Goal: Task Accomplishment & Management: Use online tool/utility

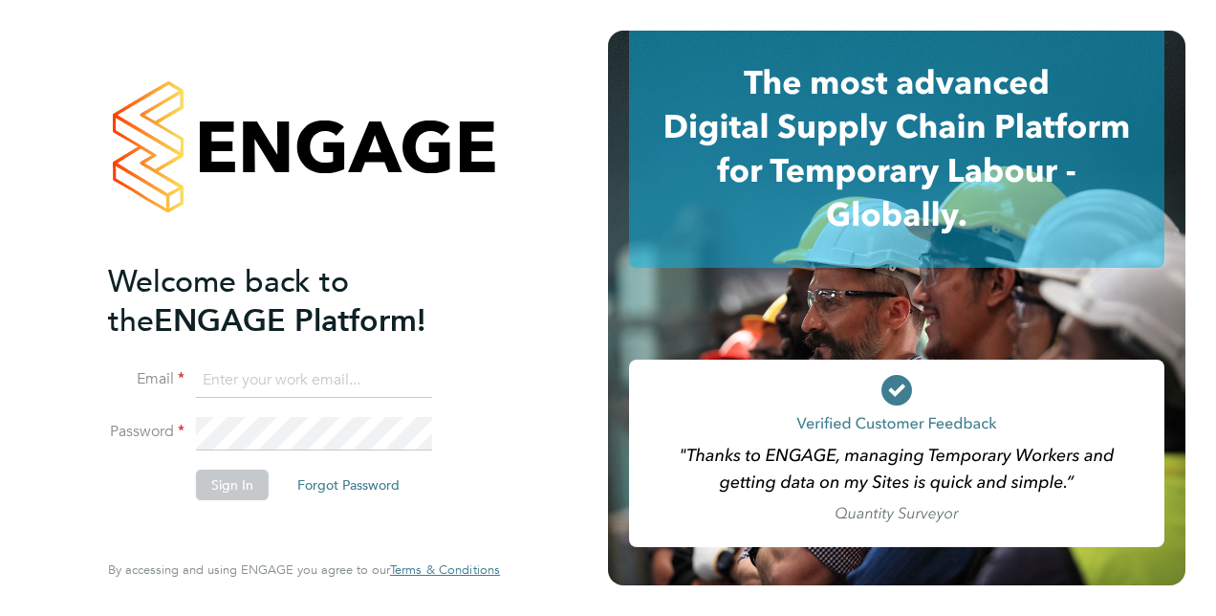
type input "donna.cole@vistry.co.uk"
click at [226, 482] on button "Sign In" at bounding box center [232, 485] width 73 height 31
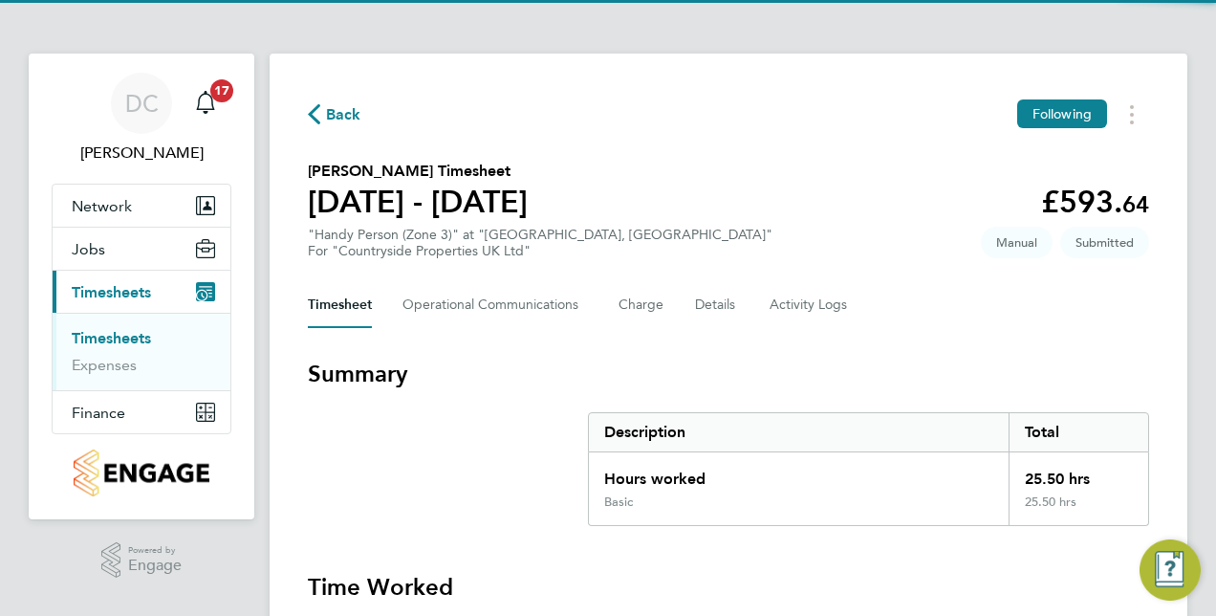
scroll to position [96, 0]
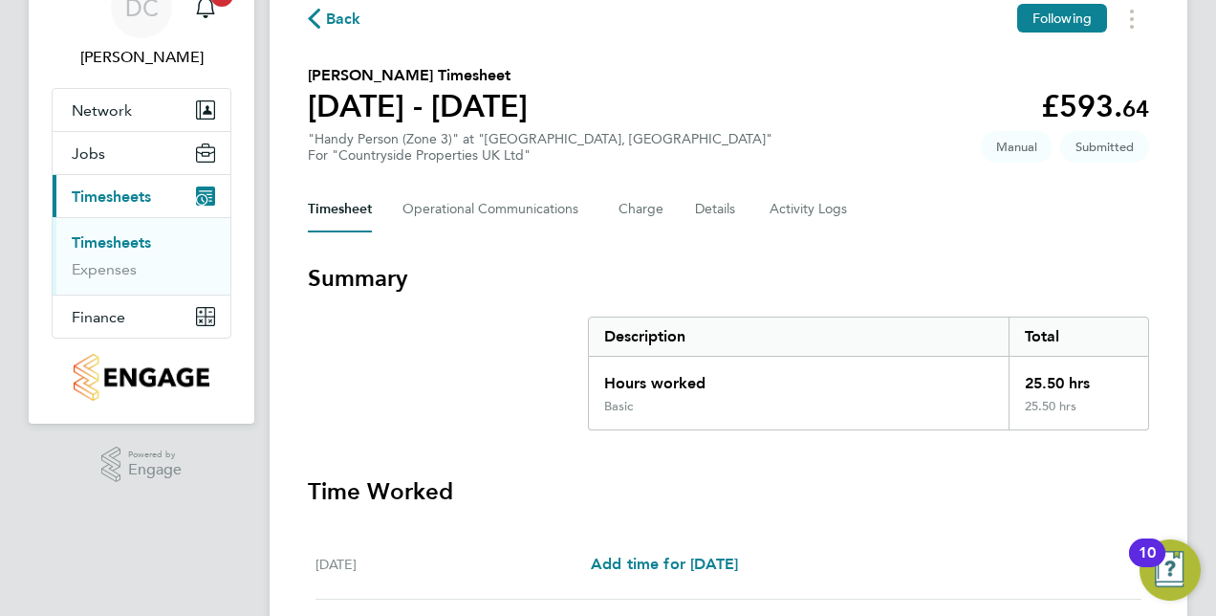
click at [92, 240] on link "Timesheets" at bounding box center [111, 242] width 79 height 18
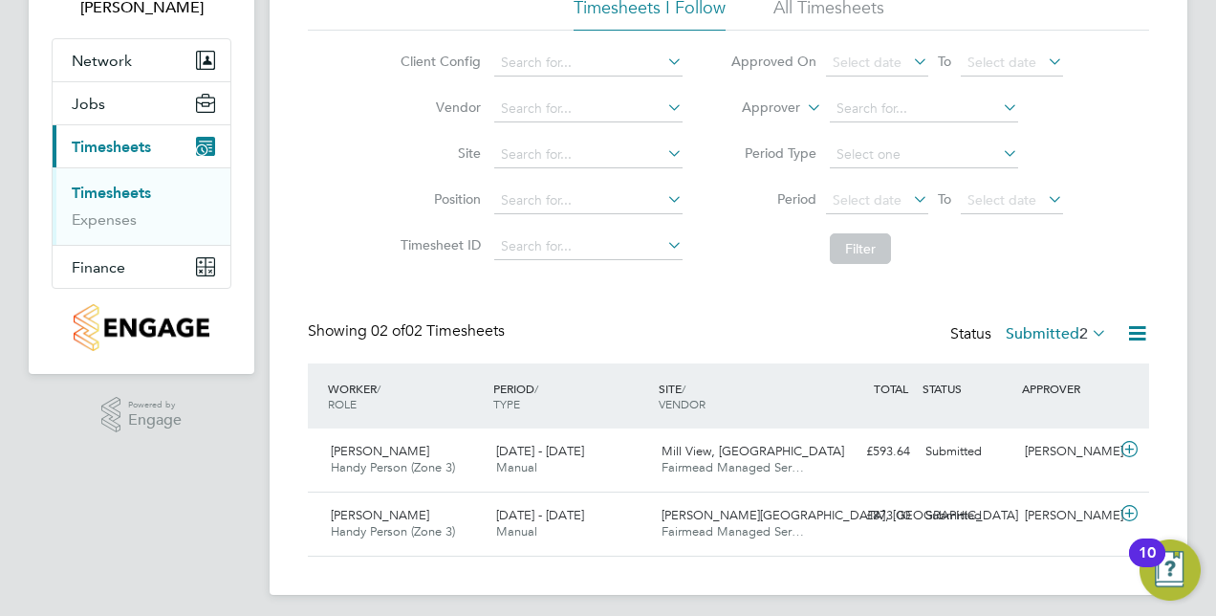
scroll to position [153, 0]
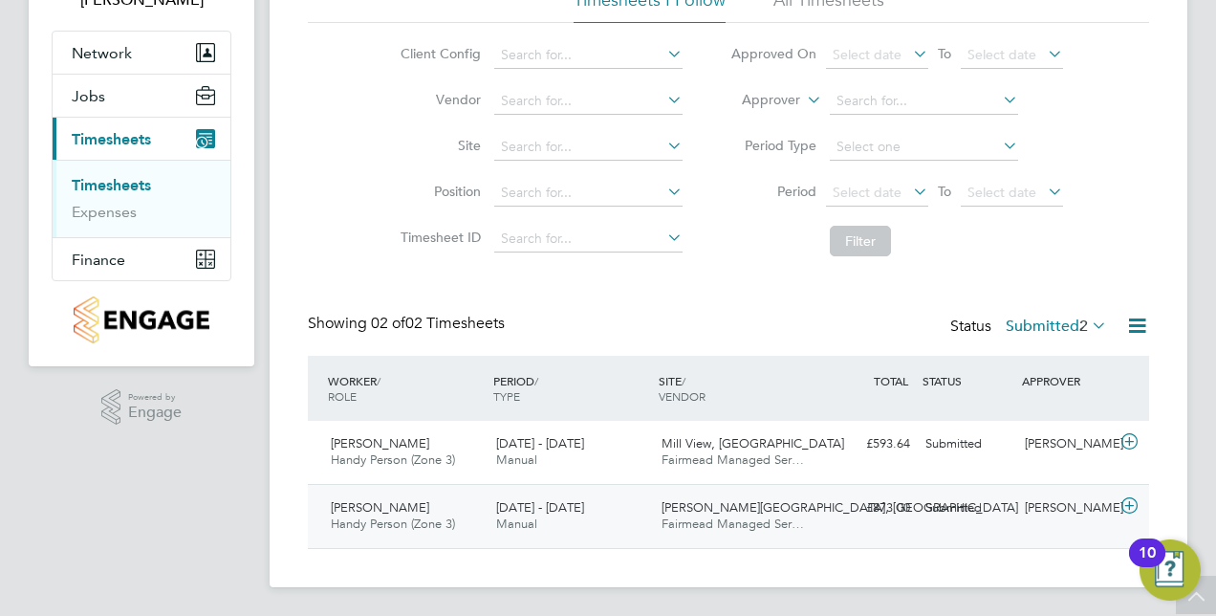
click at [1130, 500] on icon at bounding box center [1130, 505] width 24 height 15
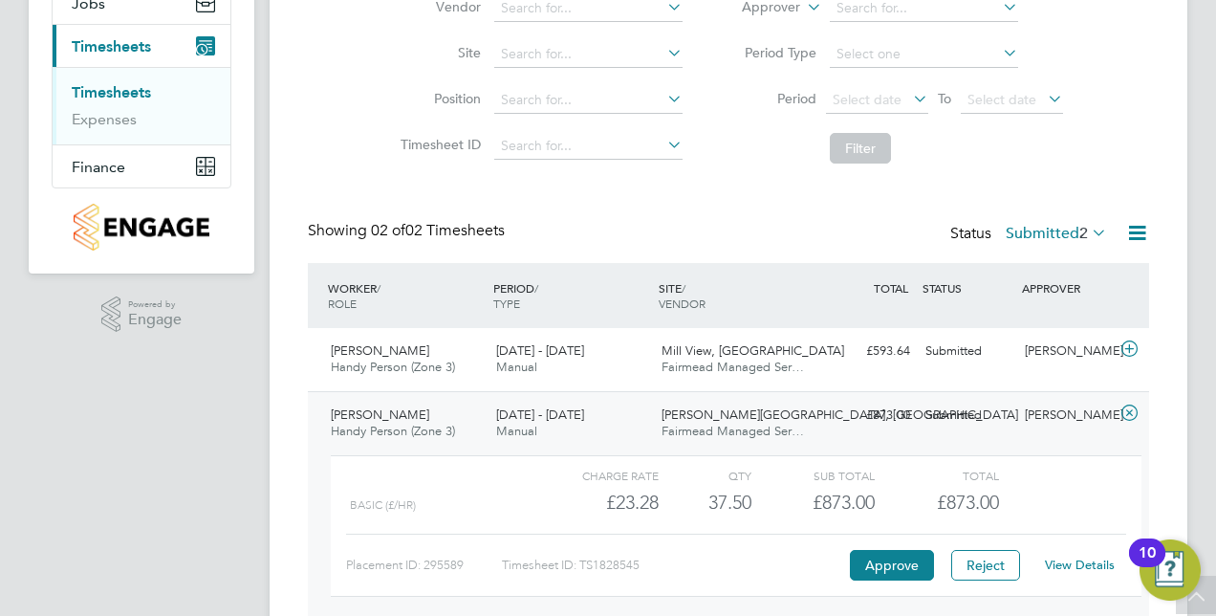
scroll to position [329, 0]
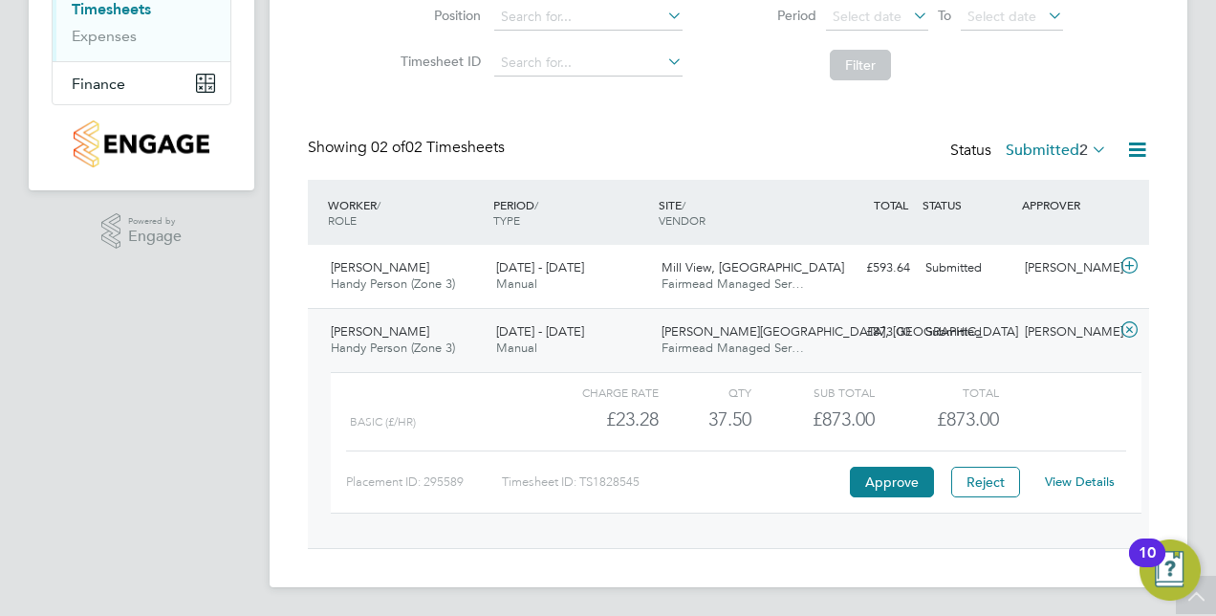
click at [1068, 480] on link "View Details" at bounding box center [1080, 481] width 70 height 16
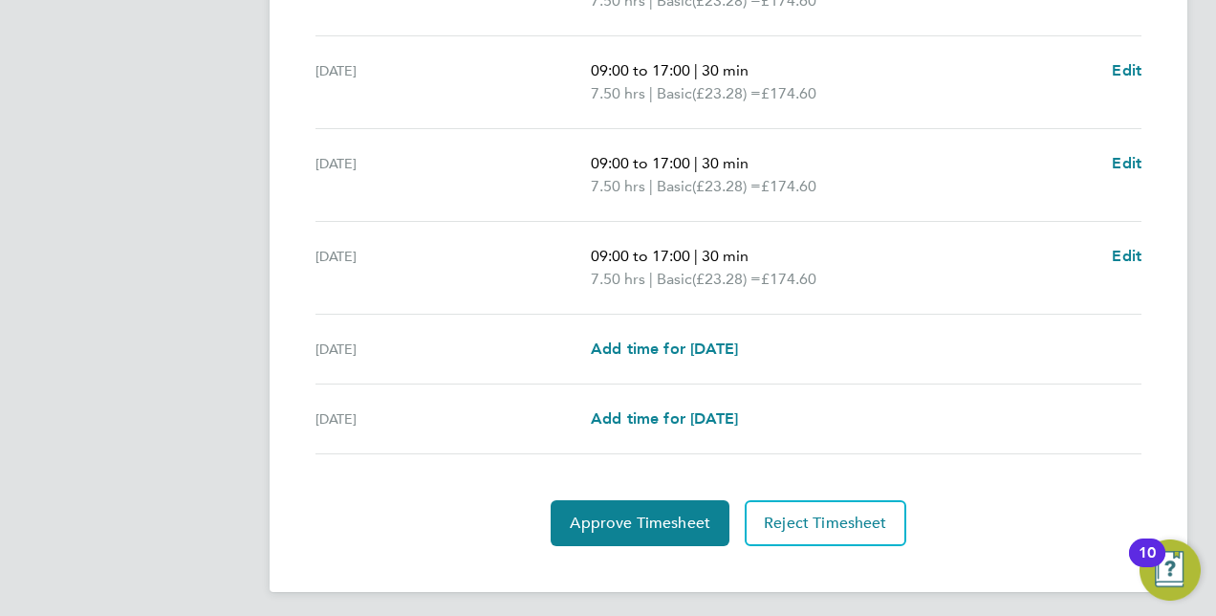
scroll to position [777, 0]
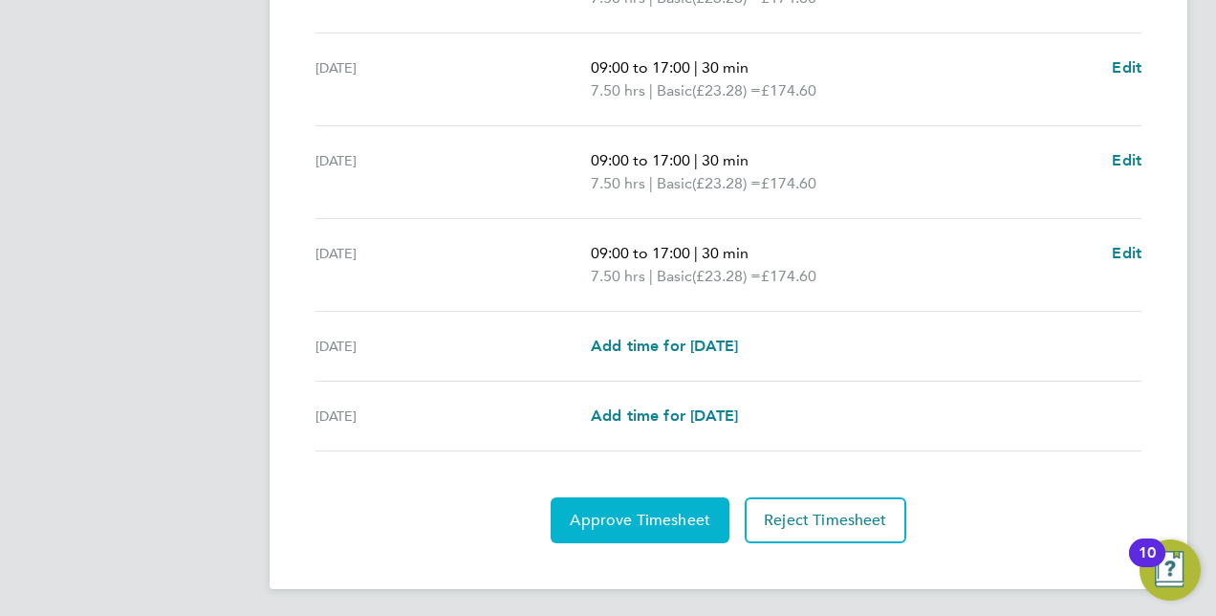
click at [677, 511] on span "Approve Timesheet" at bounding box center [640, 520] width 141 height 19
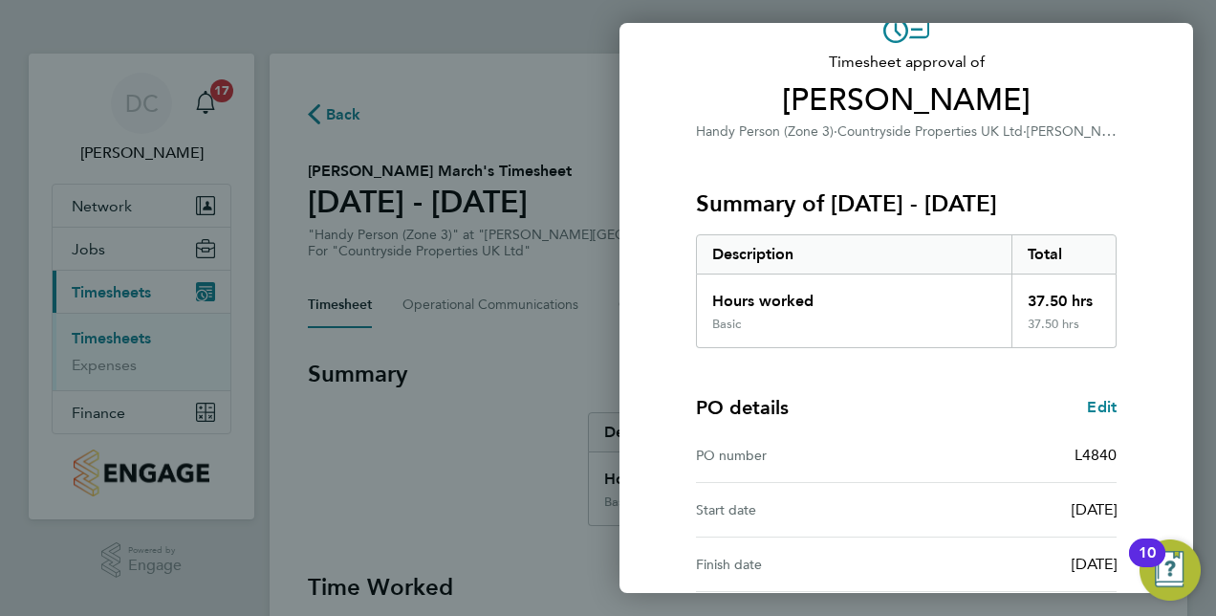
scroll to position [287, 0]
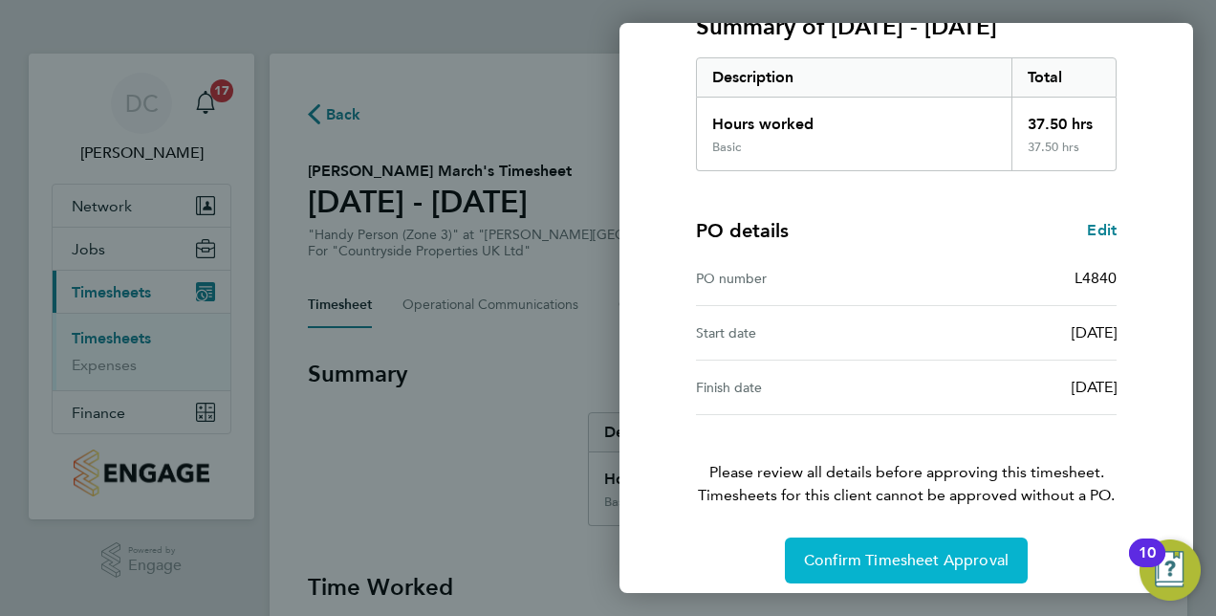
click at [905, 558] on span "Confirm Timesheet Approval" at bounding box center [906, 560] width 205 height 19
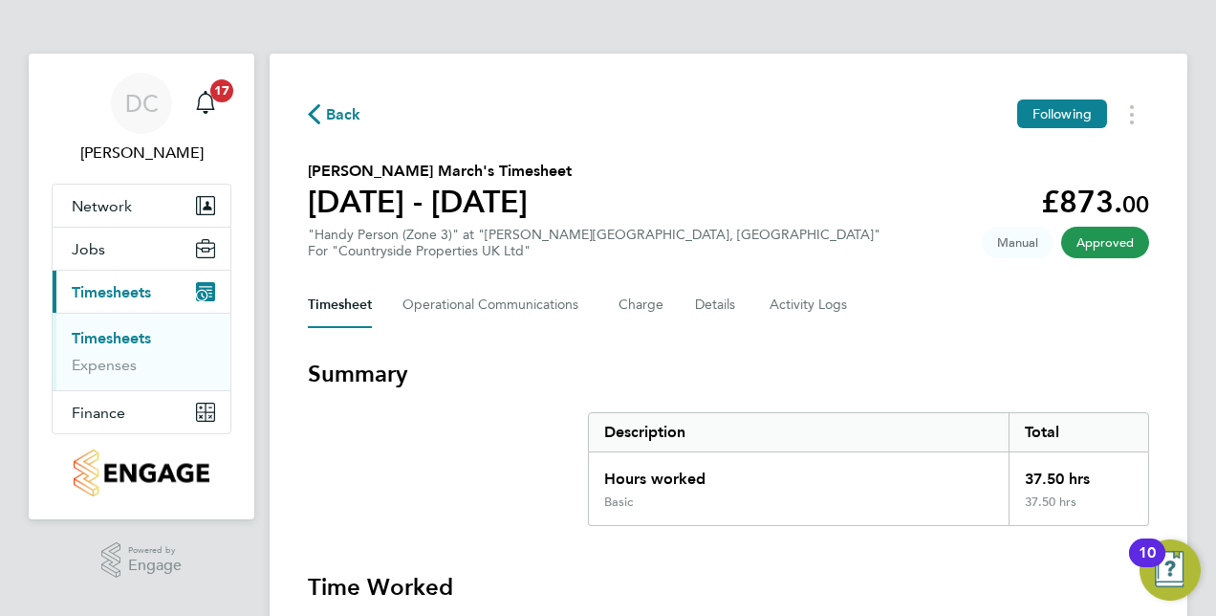
click at [1105, 244] on span "Approved" at bounding box center [1105, 243] width 88 height 32
click at [335, 112] on span "Back" at bounding box center [343, 114] width 35 height 23
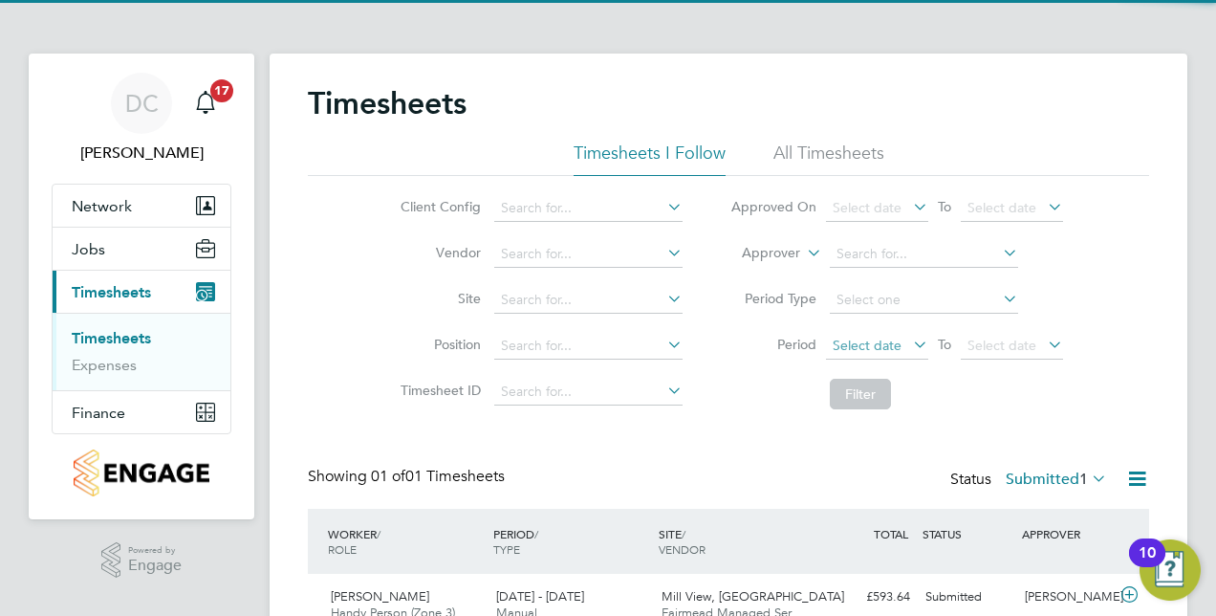
scroll to position [90, 0]
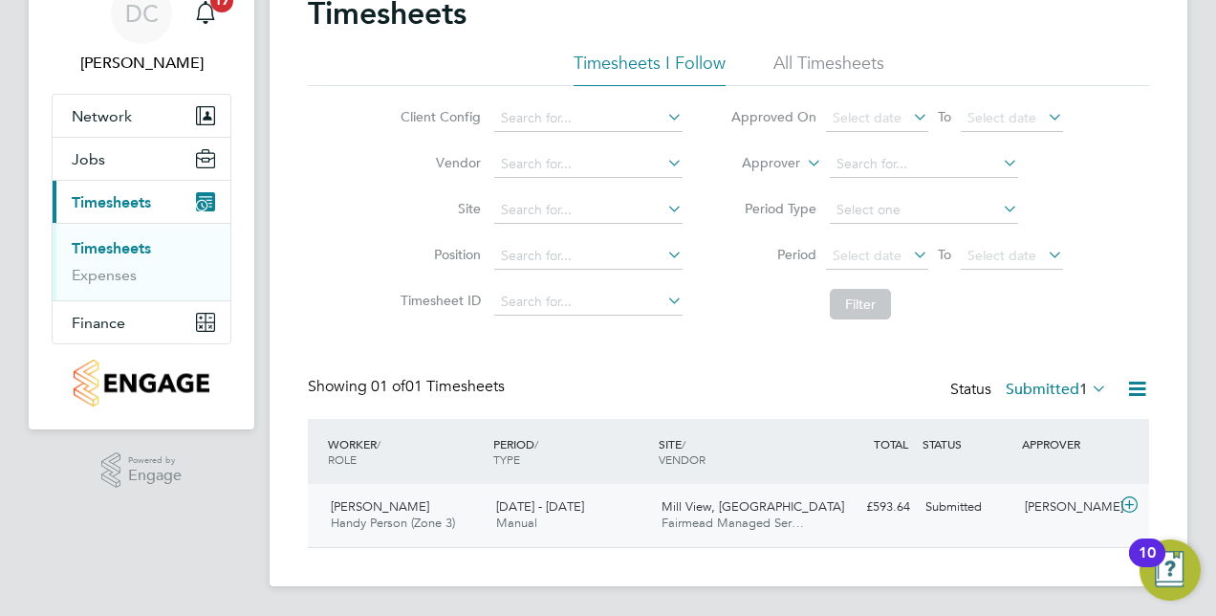
click at [1132, 503] on icon at bounding box center [1130, 504] width 24 height 15
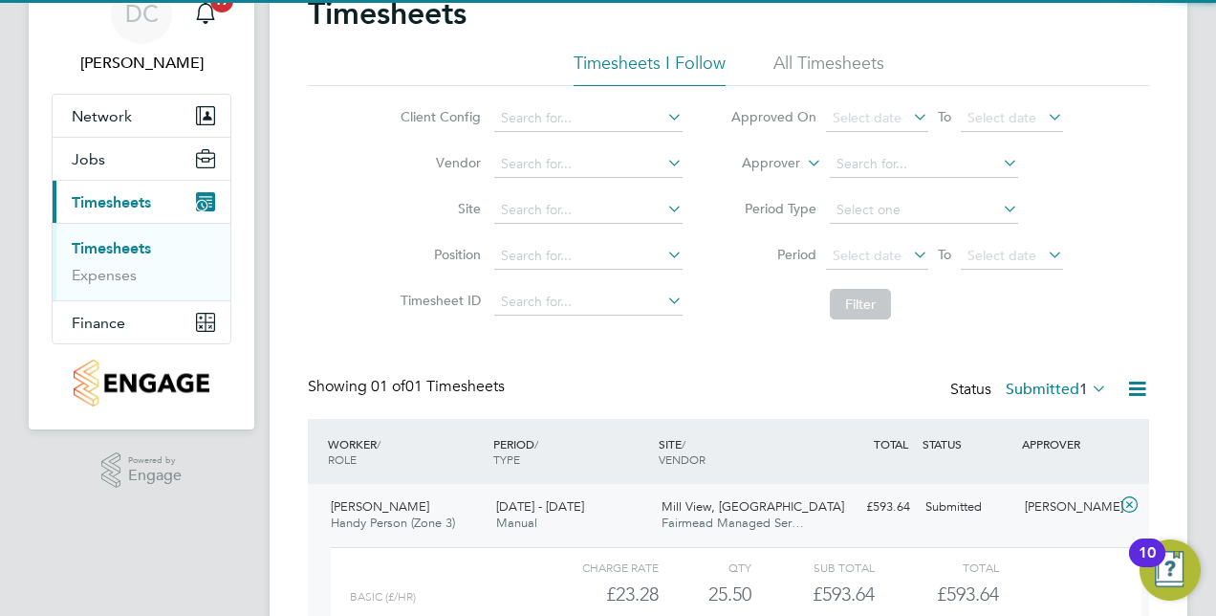
scroll to position [265, 0]
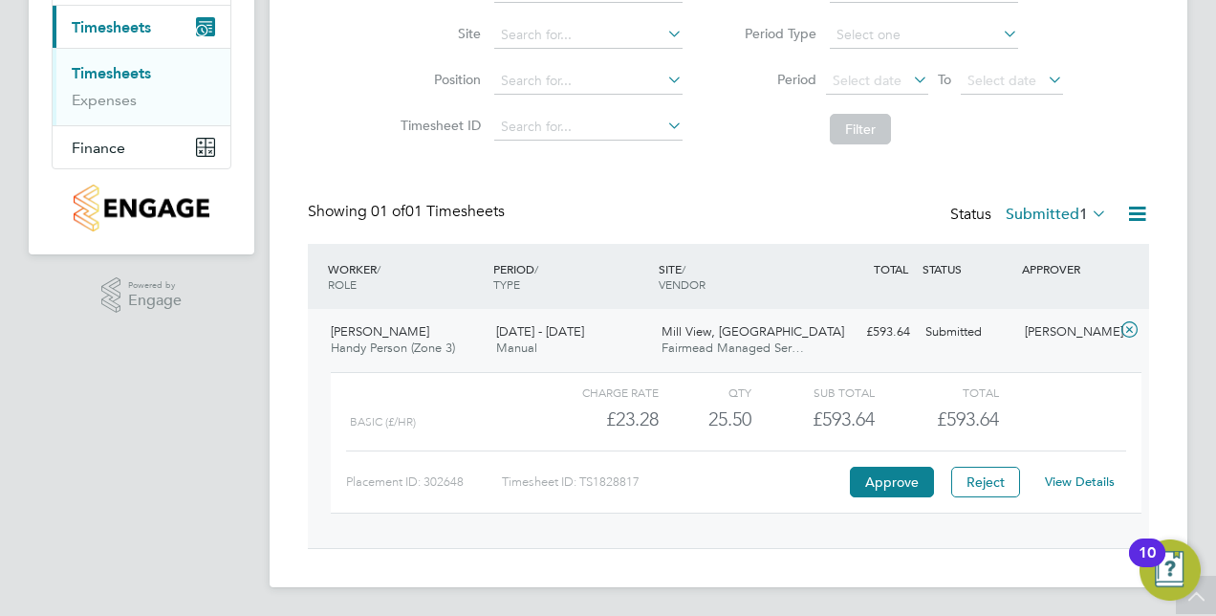
click at [1071, 474] on link "View Details" at bounding box center [1080, 481] width 70 height 16
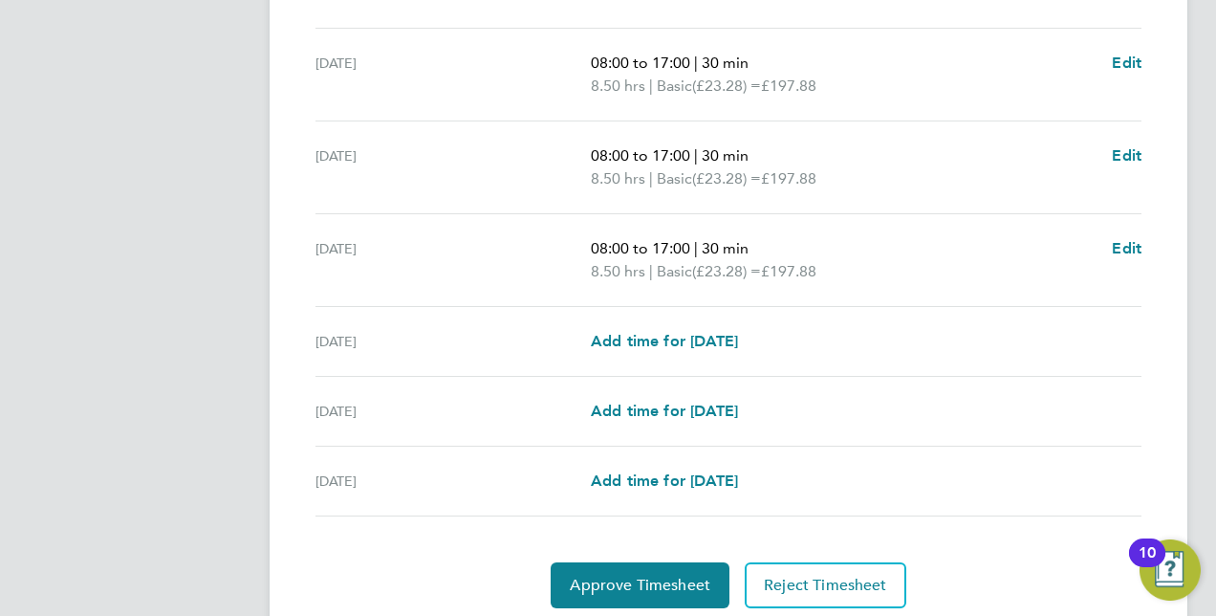
scroll to position [669, 0]
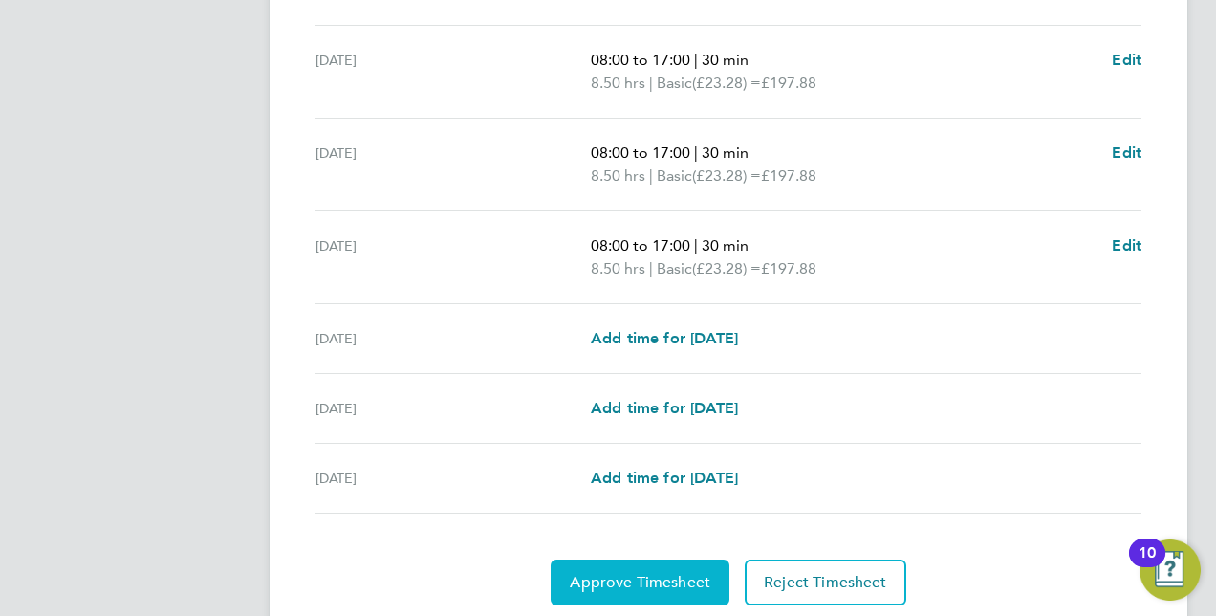
click at [648, 573] on span "Approve Timesheet" at bounding box center [640, 582] width 141 height 19
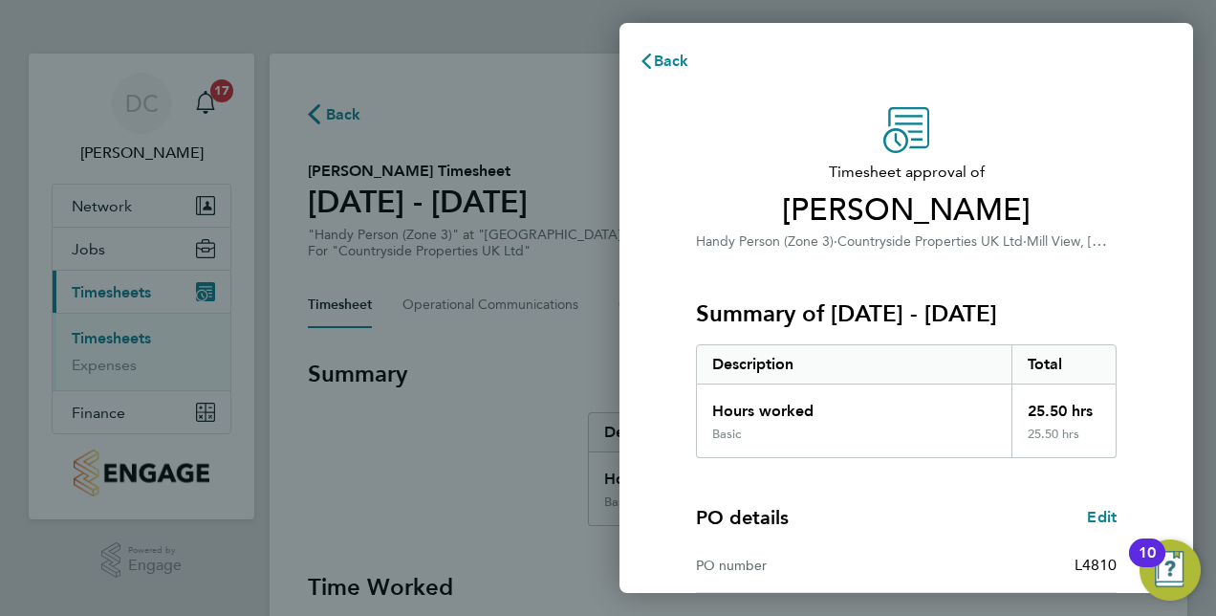
scroll to position [298, 0]
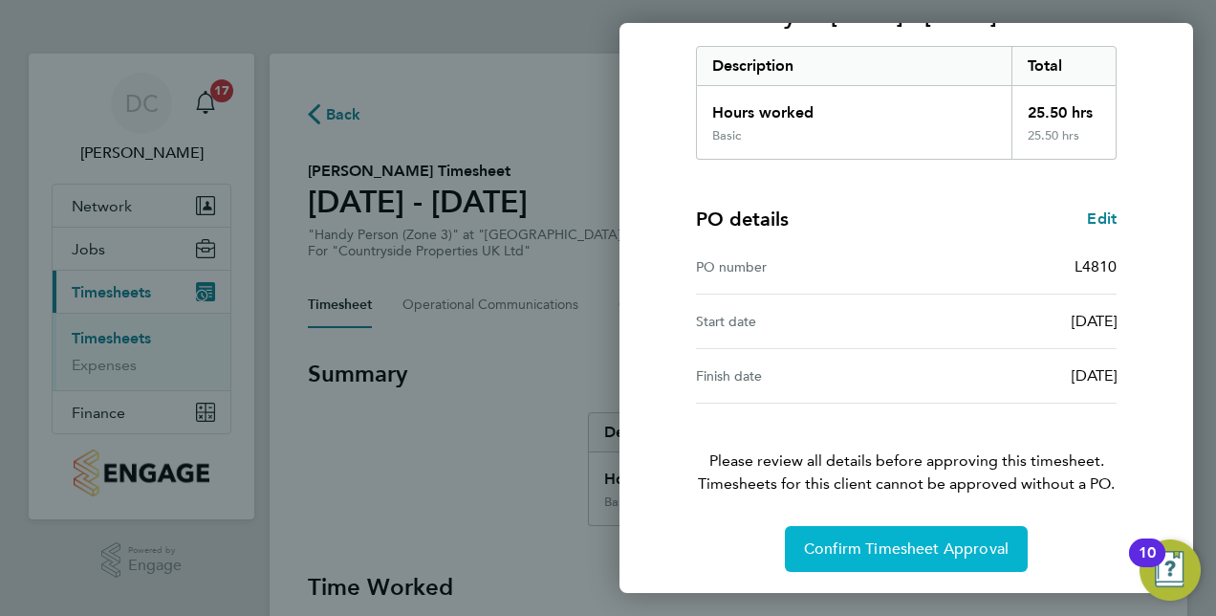
click at [923, 543] on span "Confirm Timesheet Approval" at bounding box center [906, 548] width 205 height 19
